Goal: Task Accomplishment & Management: Manage account settings

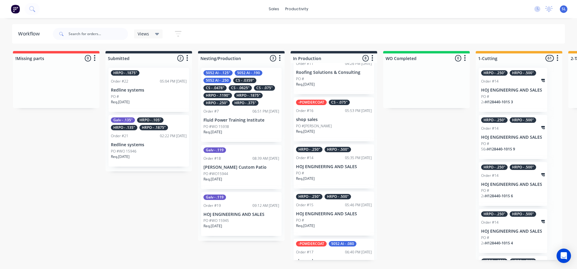
scroll to position [180, 0]
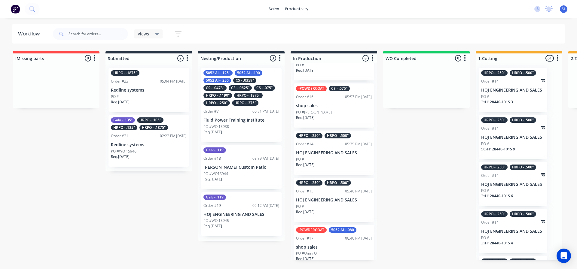
click at [334, 115] on div "PO #[PERSON_NAME]" at bounding box center [334, 112] width 76 height 5
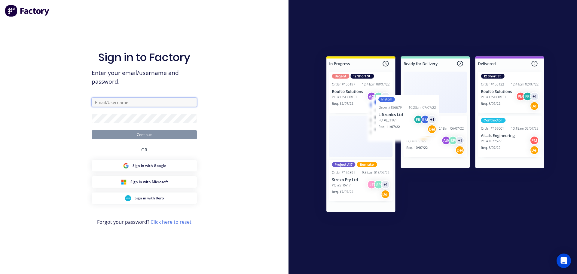
type input "[EMAIL_ADDRESS][DOMAIN_NAME]"
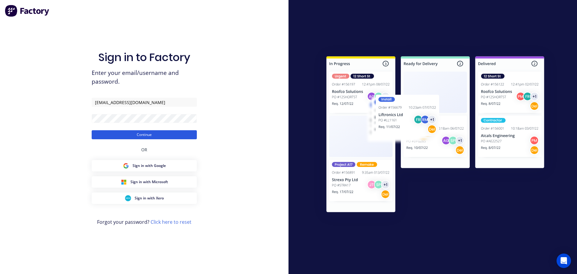
click at [148, 134] on button "Continue" at bounding box center [144, 134] width 105 height 9
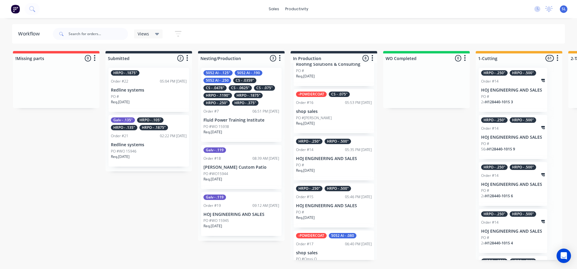
scroll to position [197, 0]
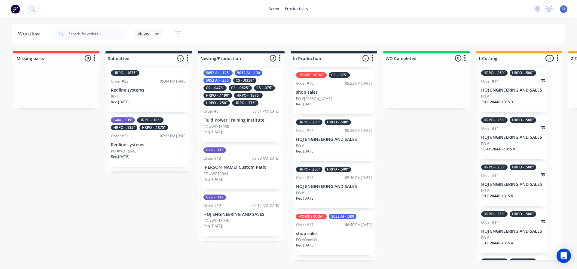
click at [332, 101] on div "PO #[PERSON_NAME]" at bounding box center [334, 98] width 76 height 5
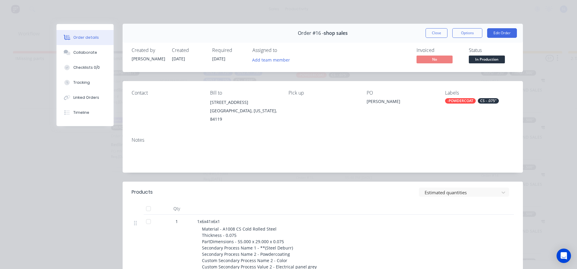
scroll to position [0, 0]
click at [75, 51] on div "Collaborate" at bounding box center [85, 52] width 24 height 5
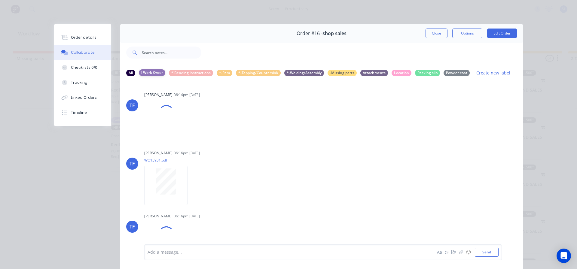
click at [154, 72] on div "! Work Order" at bounding box center [152, 72] width 26 height 7
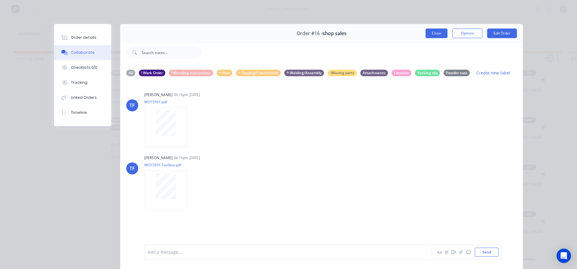
click at [435, 34] on button "Close" at bounding box center [437, 34] width 22 height 10
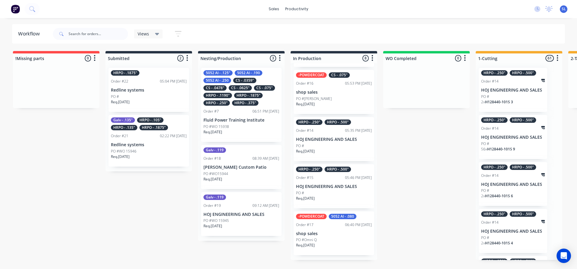
click at [332, 95] on p "shop sales" at bounding box center [334, 92] width 76 height 5
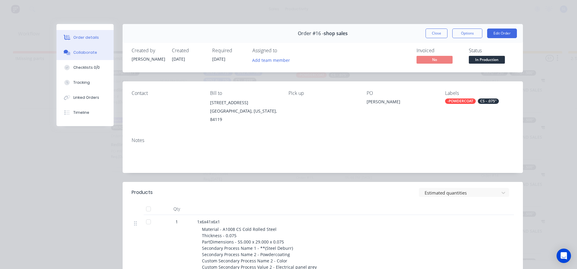
click at [77, 51] on div "Collaborate" at bounding box center [85, 52] width 24 height 5
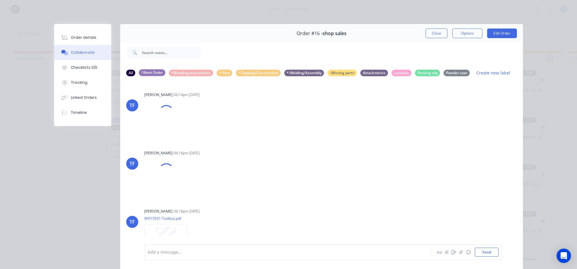
click at [149, 72] on div "! Work Order" at bounding box center [152, 72] width 26 height 7
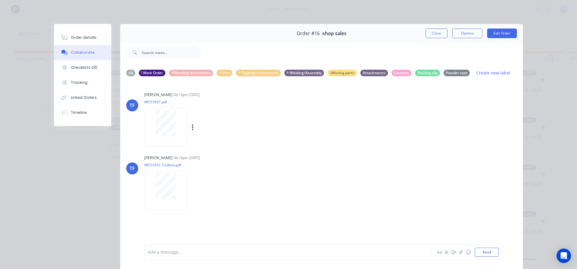
click at [162, 137] on div at bounding box center [165, 127] width 43 height 39
click at [435, 33] on button "Close" at bounding box center [437, 34] width 22 height 10
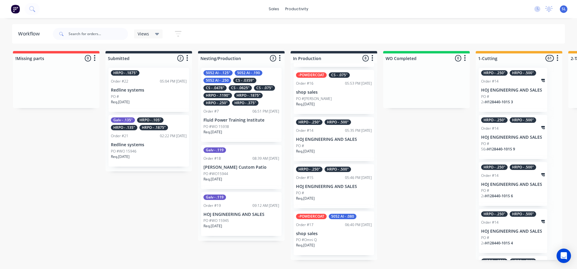
click at [326, 242] on div "PO #Omni Q" at bounding box center [334, 240] width 76 height 5
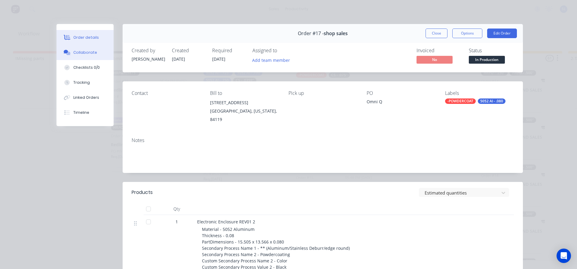
click at [77, 53] on div "Collaborate" at bounding box center [85, 52] width 24 height 5
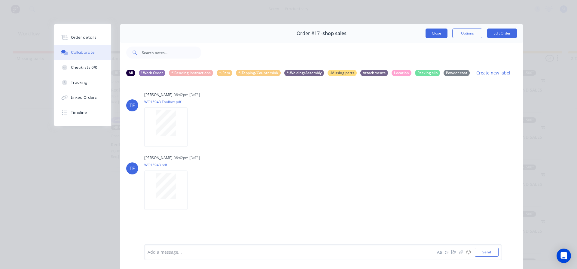
click at [436, 35] on button "Close" at bounding box center [437, 34] width 22 height 10
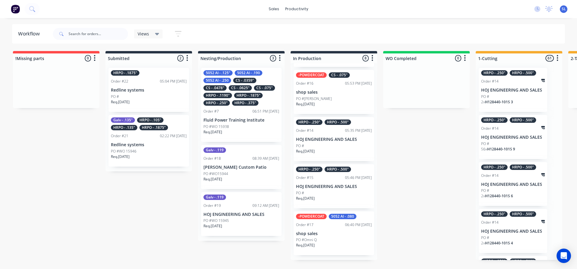
click at [331, 241] on div "-POWDERCOAT 5052 Al - .080 Order #17 06:40 PM [DATE] shop sales PO #Omni Q Req.…" at bounding box center [334, 234] width 81 height 44
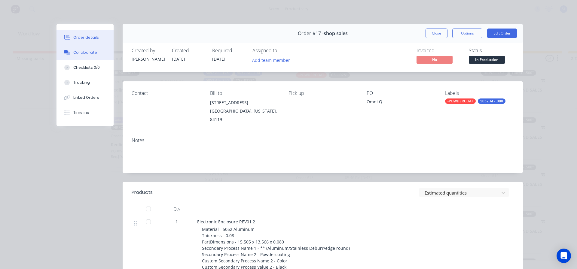
click at [81, 53] on div "Collaborate" at bounding box center [85, 52] width 24 height 5
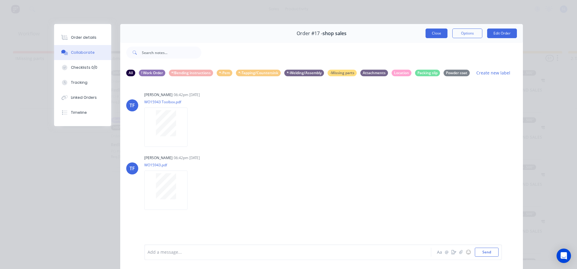
click at [435, 31] on button "Close" at bounding box center [437, 34] width 22 height 10
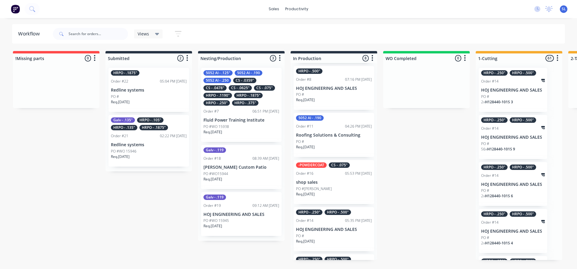
scroll to position [150, 0]
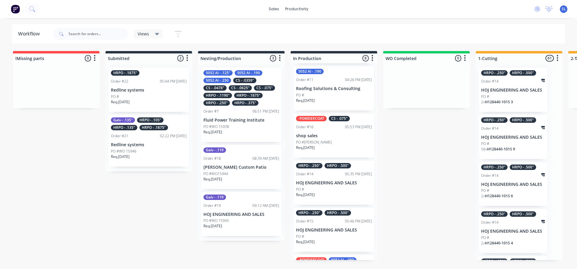
click at [323, 145] on div "PO #[PERSON_NAME]" at bounding box center [334, 142] width 76 height 5
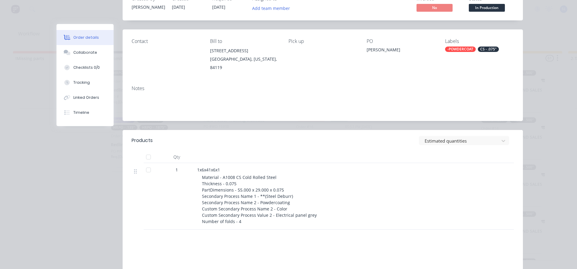
scroll to position [0, 0]
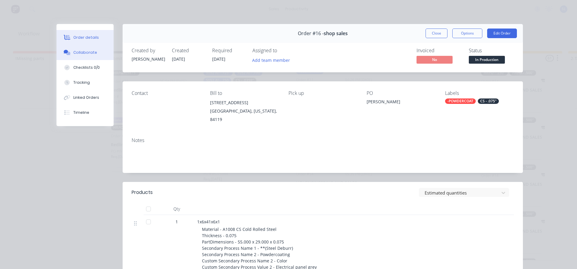
click at [82, 53] on div "Collaborate" at bounding box center [85, 52] width 24 height 5
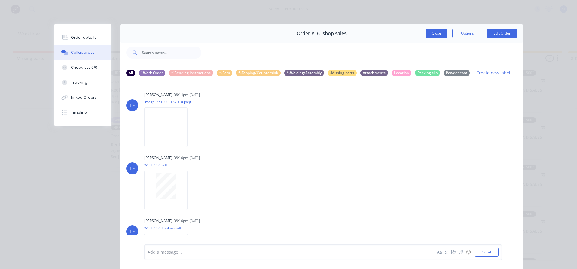
click at [433, 34] on button "Close" at bounding box center [437, 34] width 22 height 10
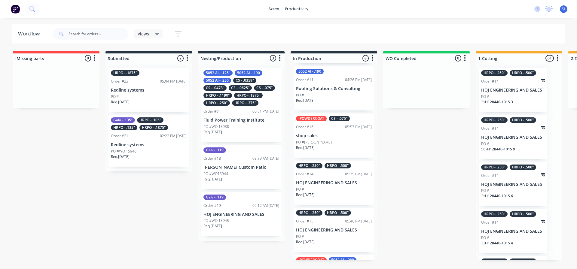
click at [344, 145] on div "PO #[PERSON_NAME]" at bounding box center [334, 142] width 76 height 5
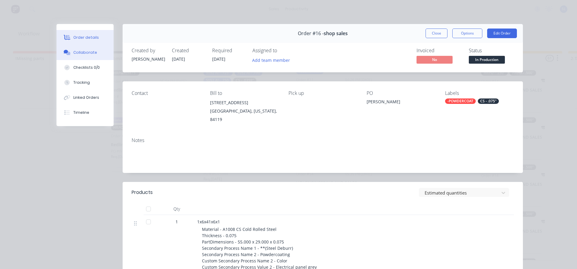
click at [81, 52] on div "Collaborate" at bounding box center [85, 52] width 24 height 5
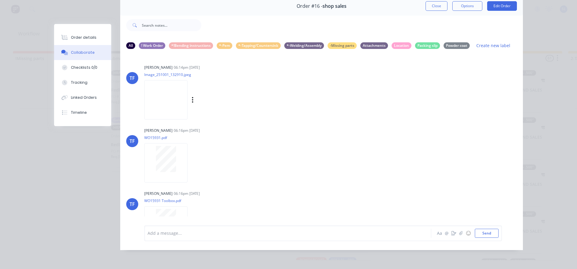
click at [166, 96] on img at bounding box center [165, 99] width 43 height 39
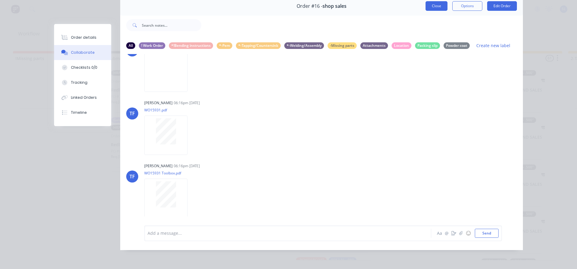
click at [435, 2] on button "Close" at bounding box center [437, 6] width 22 height 10
